Goal: Go to known website: Go to known website

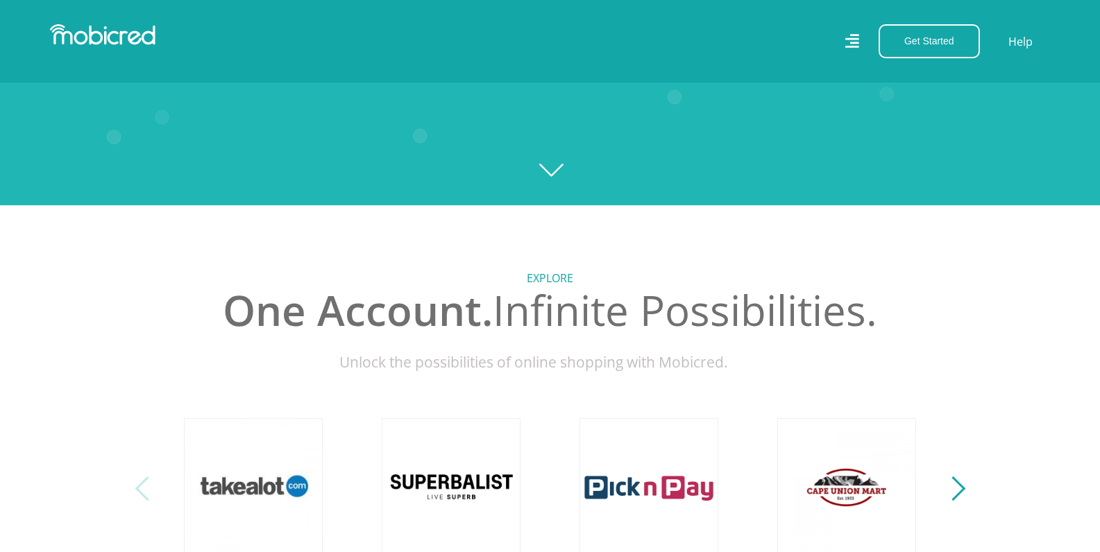
scroll to position [486, 0]
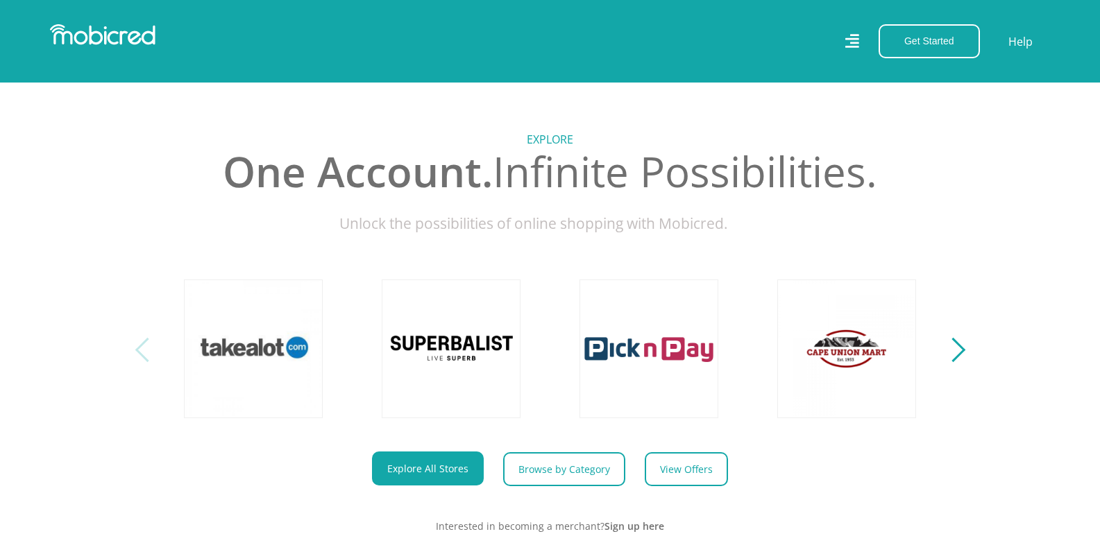
click at [958, 362] on div "Next" at bounding box center [952, 350] width 24 height 24
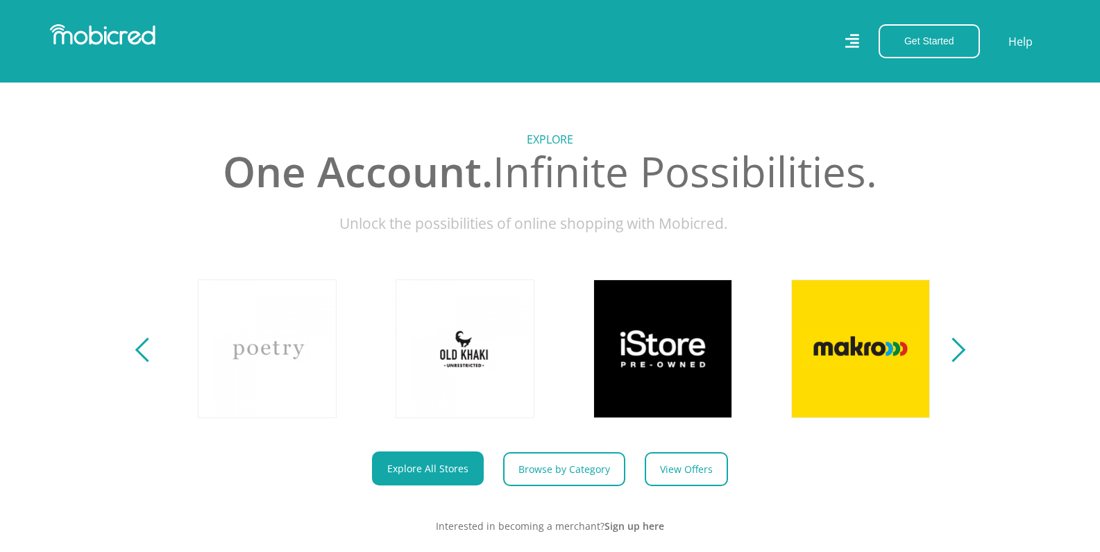
scroll to position [0, 791]
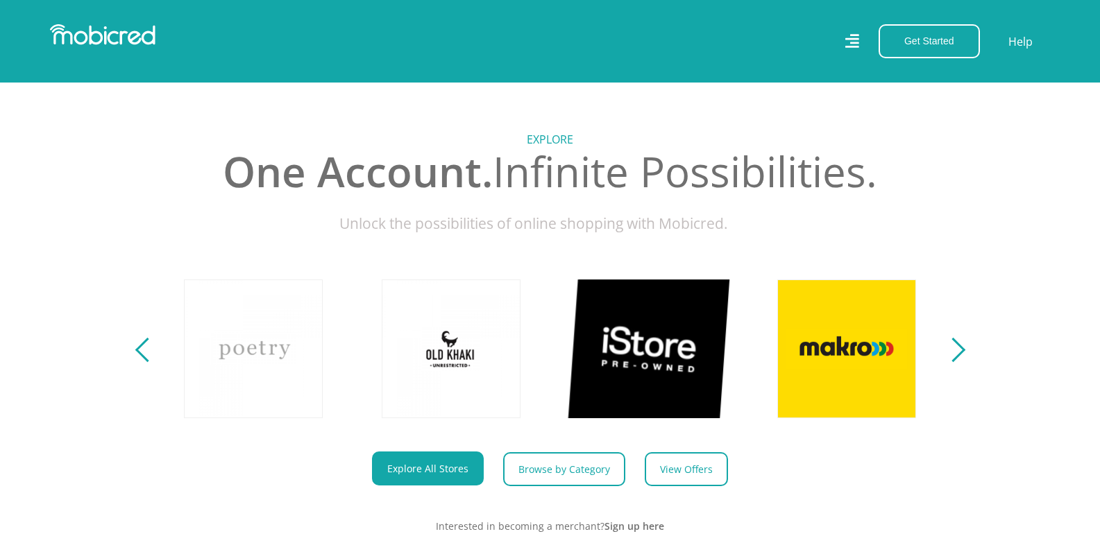
click at [634, 387] on link at bounding box center [649, 348] width 163 height 163
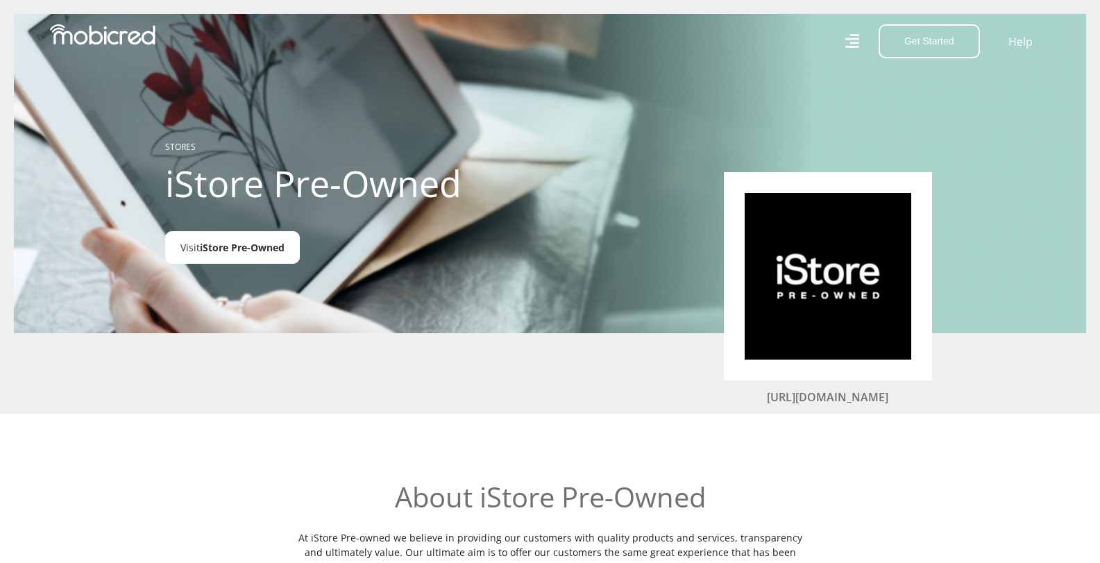
click at [216, 246] on span "iStore Pre-Owned" at bounding box center [242, 247] width 85 height 13
